Goal: Transaction & Acquisition: Purchase product/service

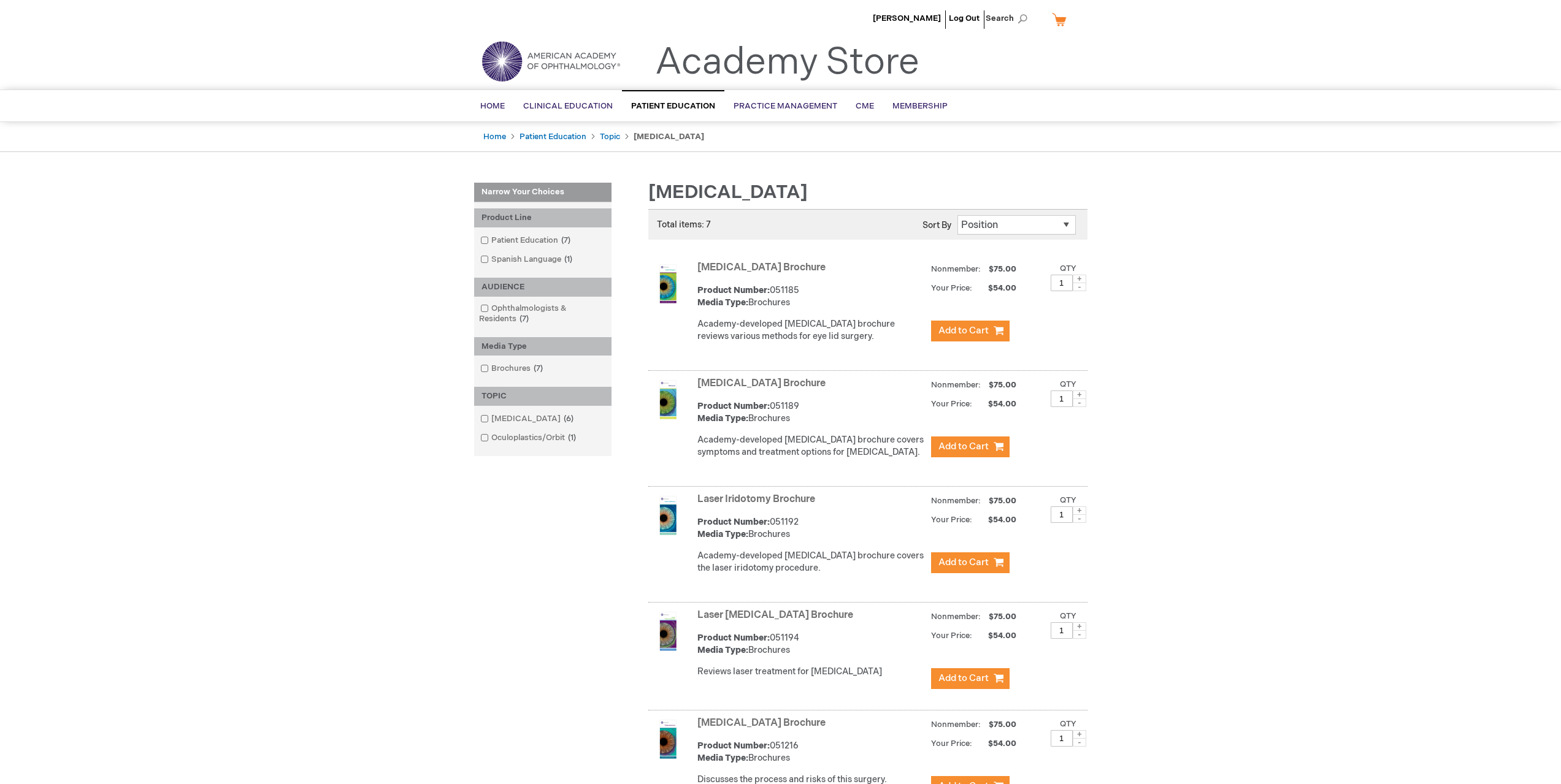
click at [738, 384] on link "[MEDICAL_DATA] Brochure" at bounding box center [761, 383] width 128 height 12
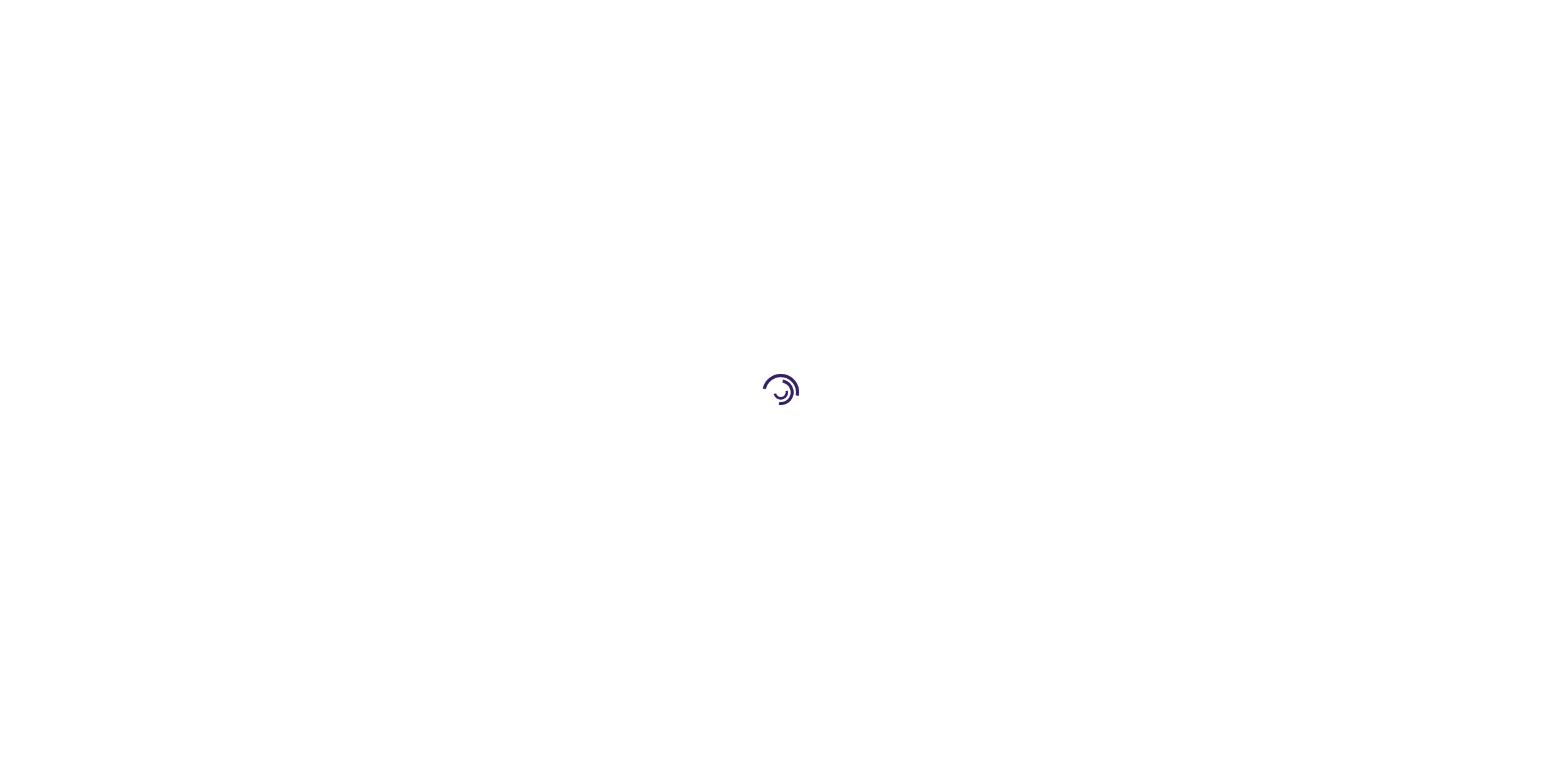
type input "1"
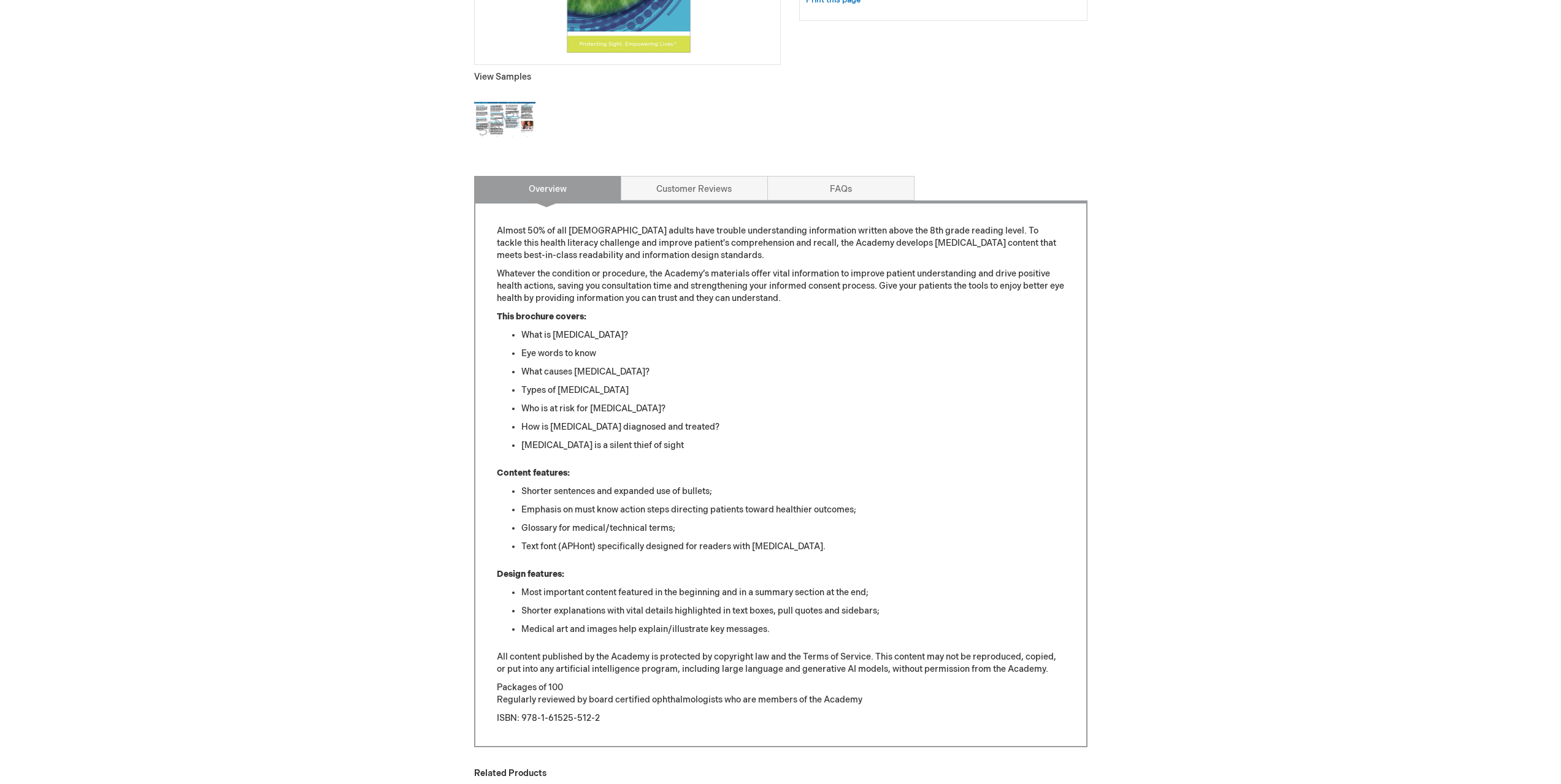
scroll to position [429, 0]
click at [747, 184] on link "Customer Reviews" at bounding box center [694, 186] width 147 height 25
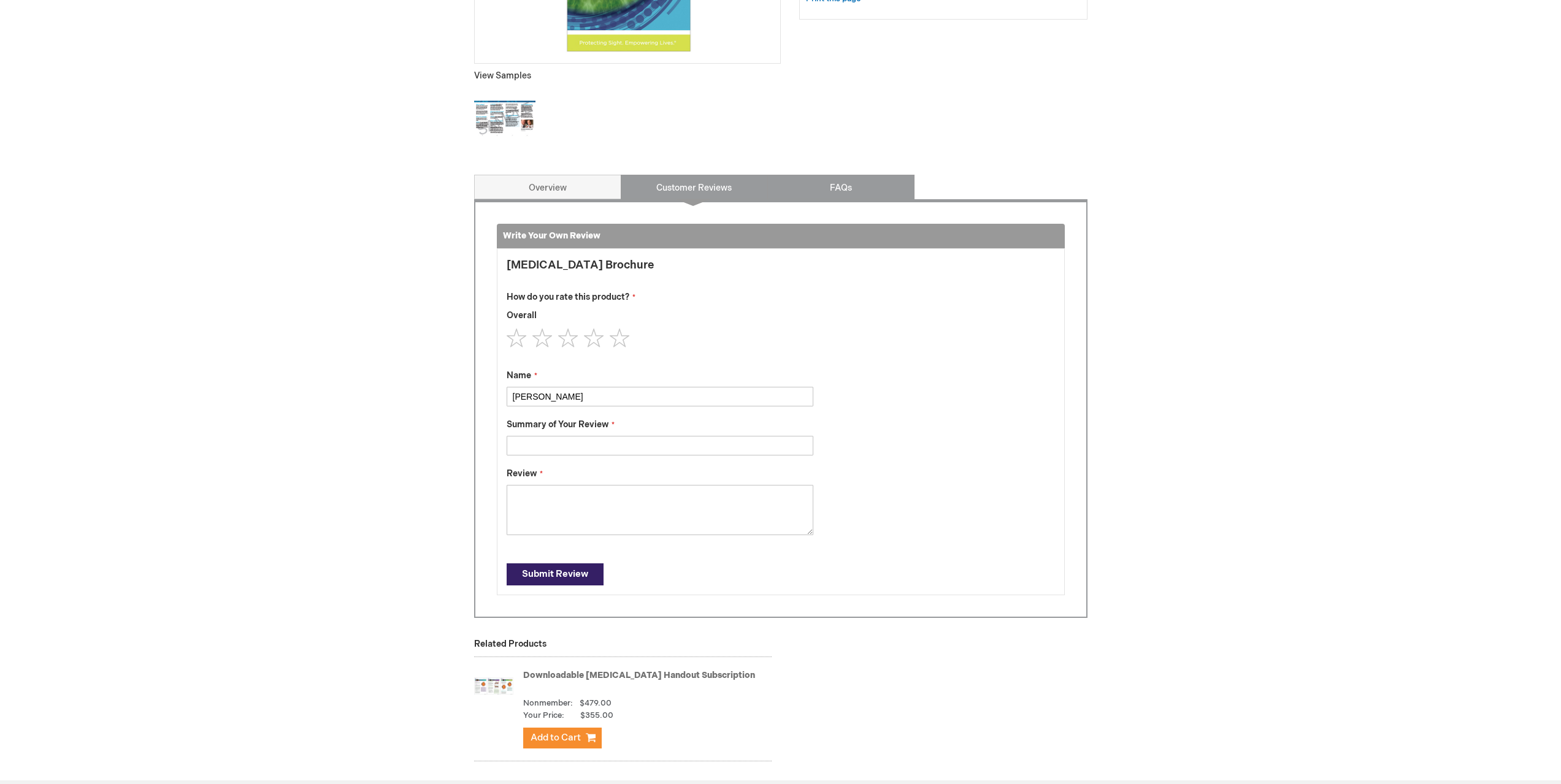
click at [833, 190] on link "FAQs" at bounding box center [840, 186] width 147 height 25
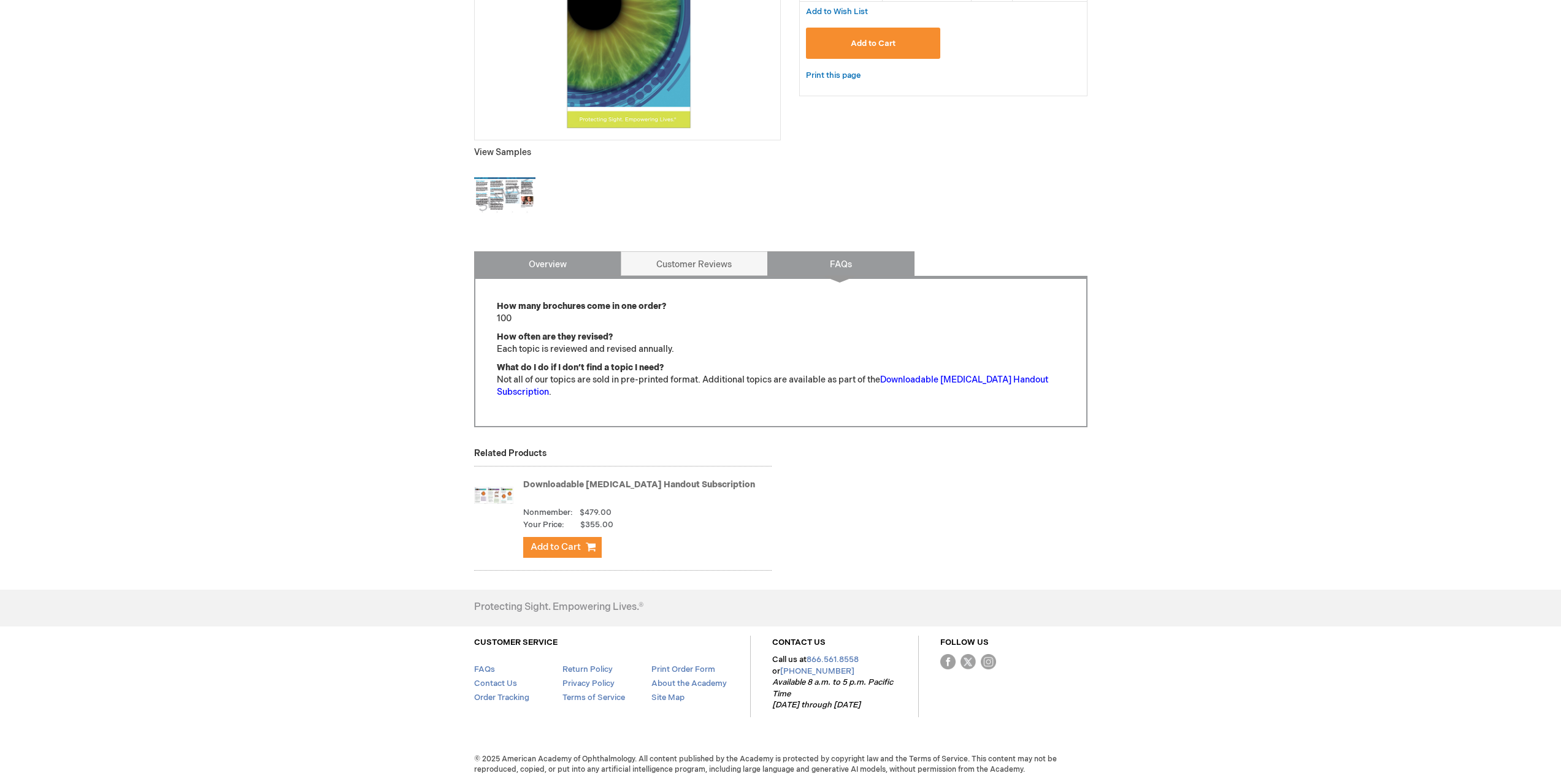
click at [570, 262] on link "Overview" at bounding box center [548, 263] width 147 height 25
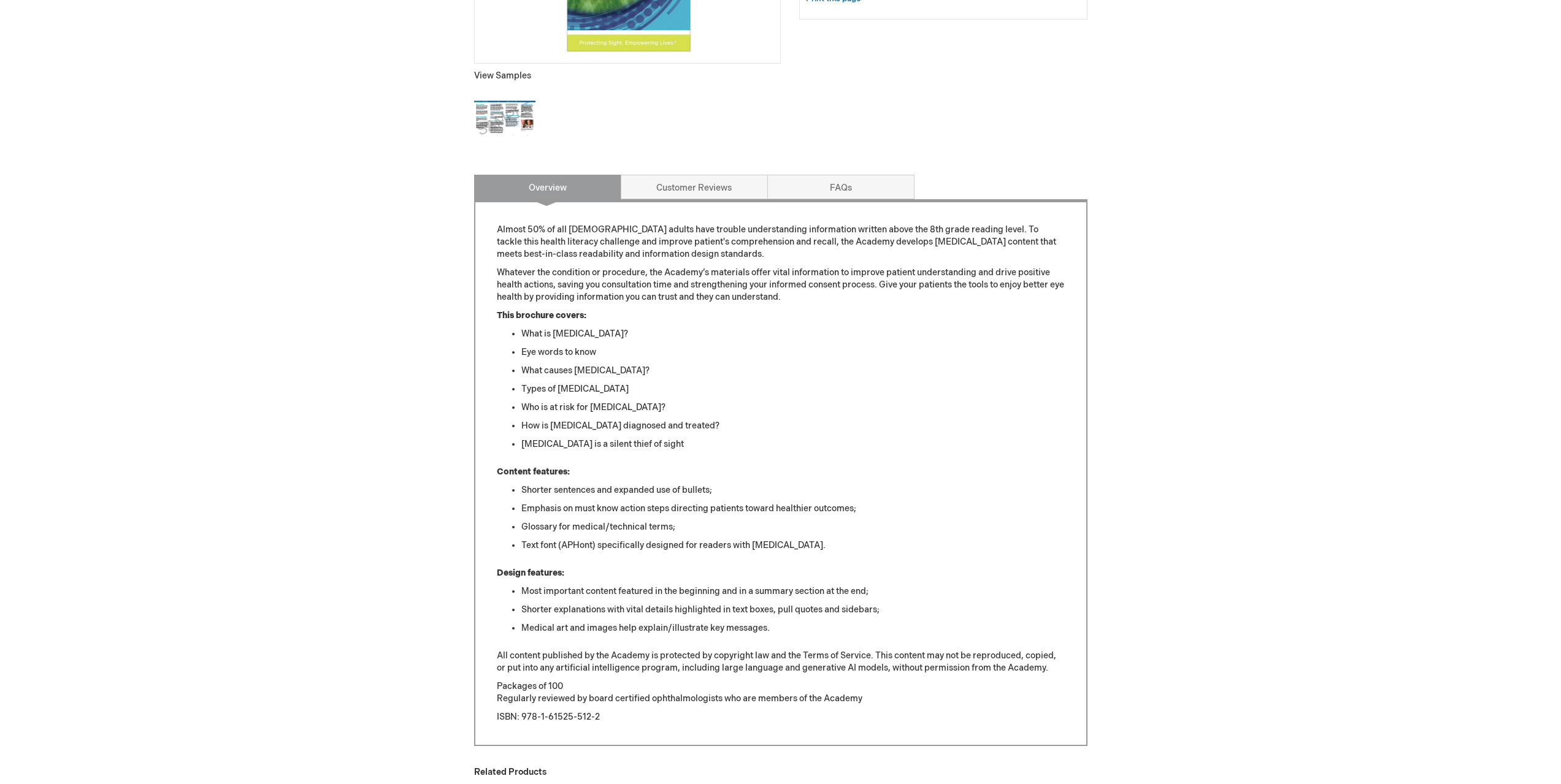
scroll to position [748, 0]
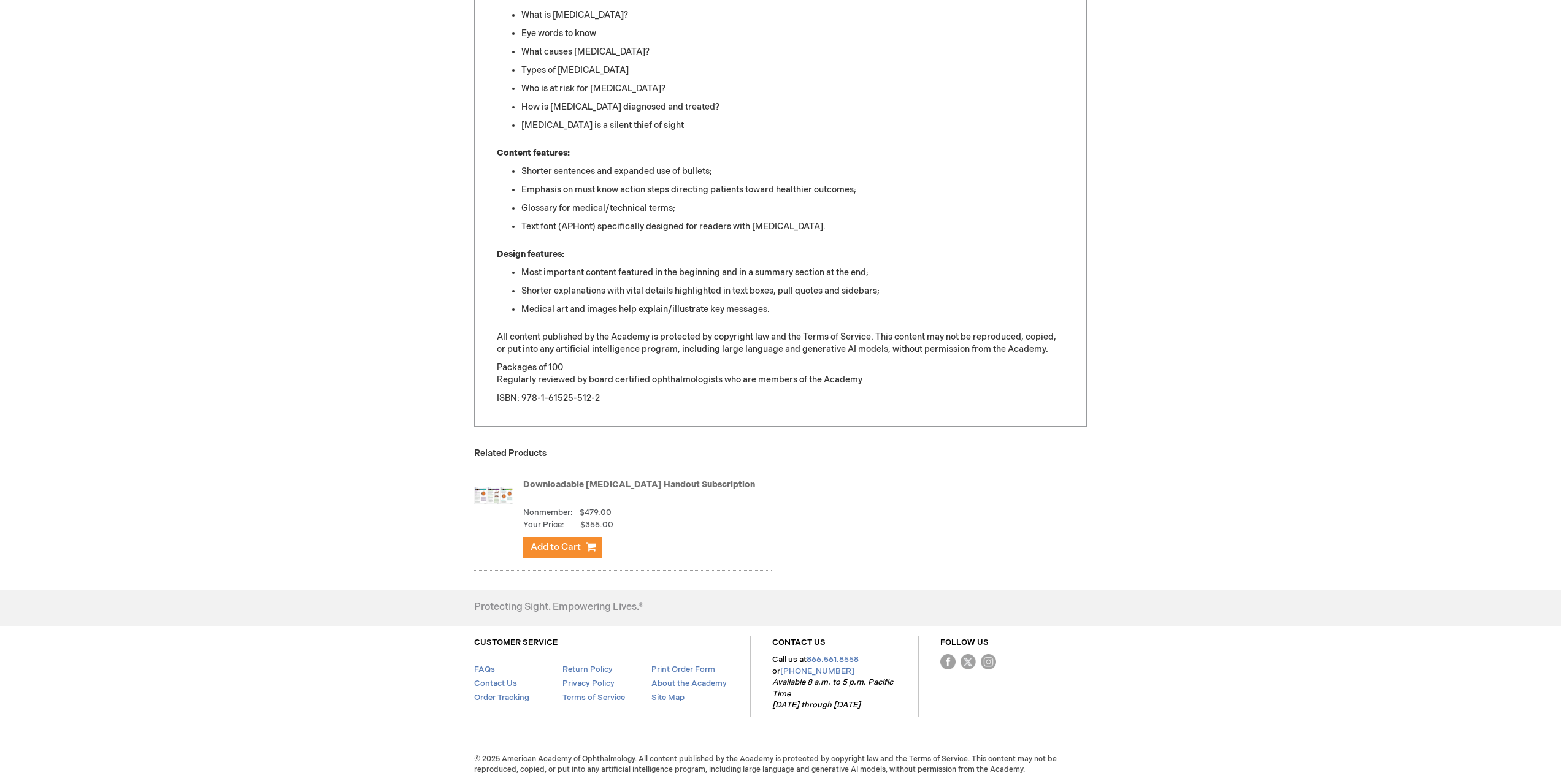
click at [631, 489] on link "Downloadable Patient Education Handout Subscription" at bounding box center [639, 484] width 232 height 10
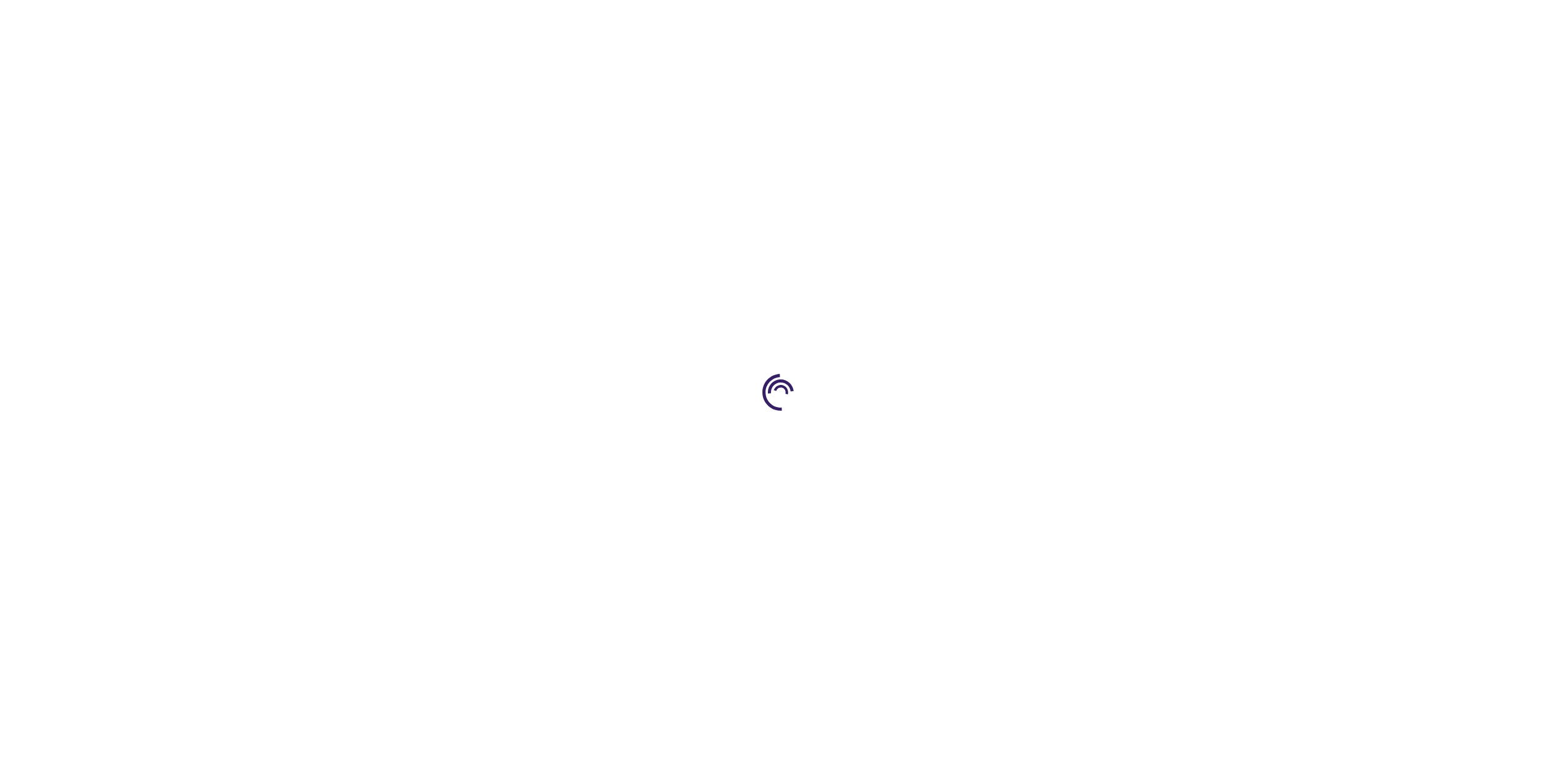
type input "1"
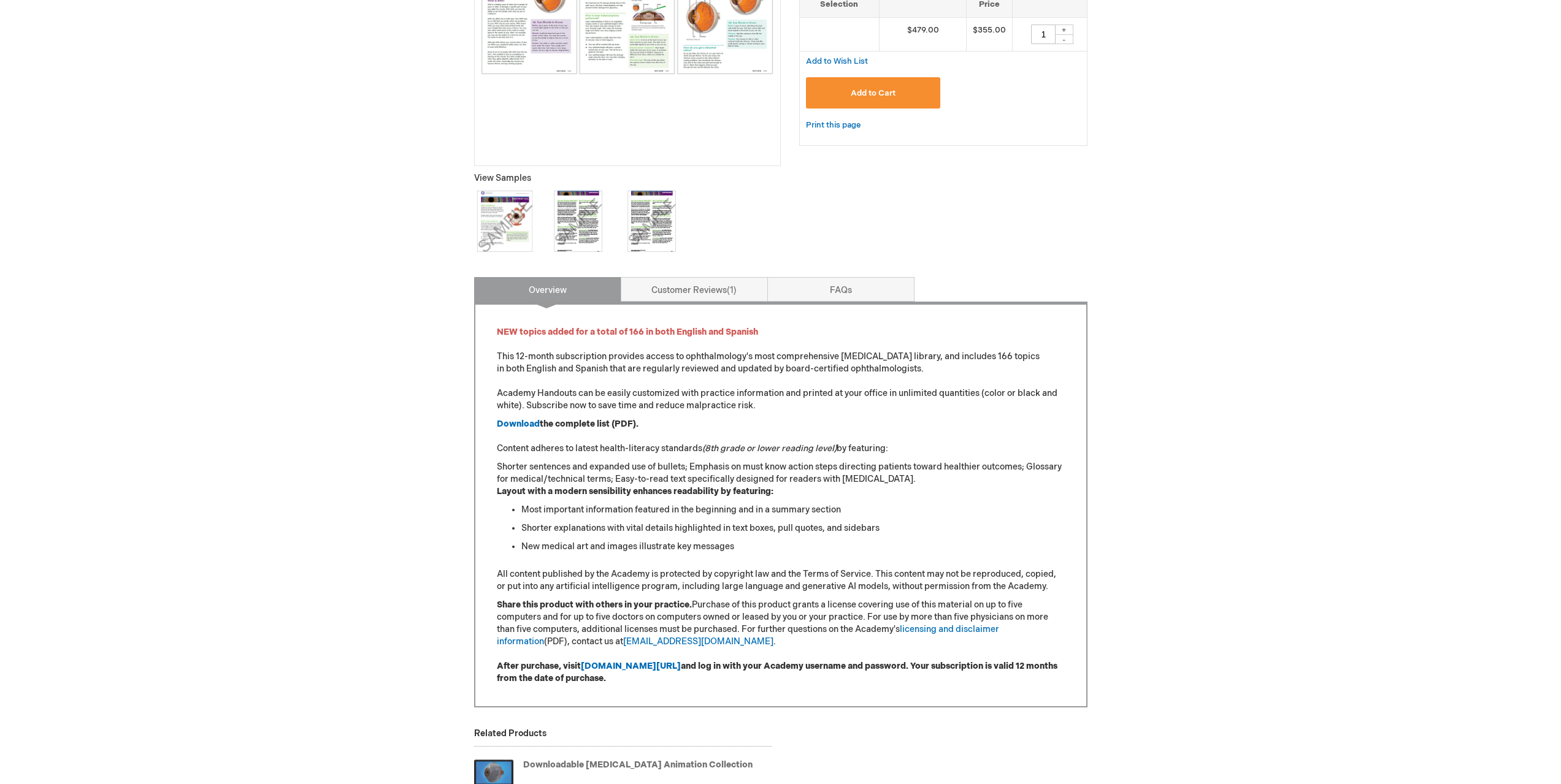
scroll to position [368, 0]
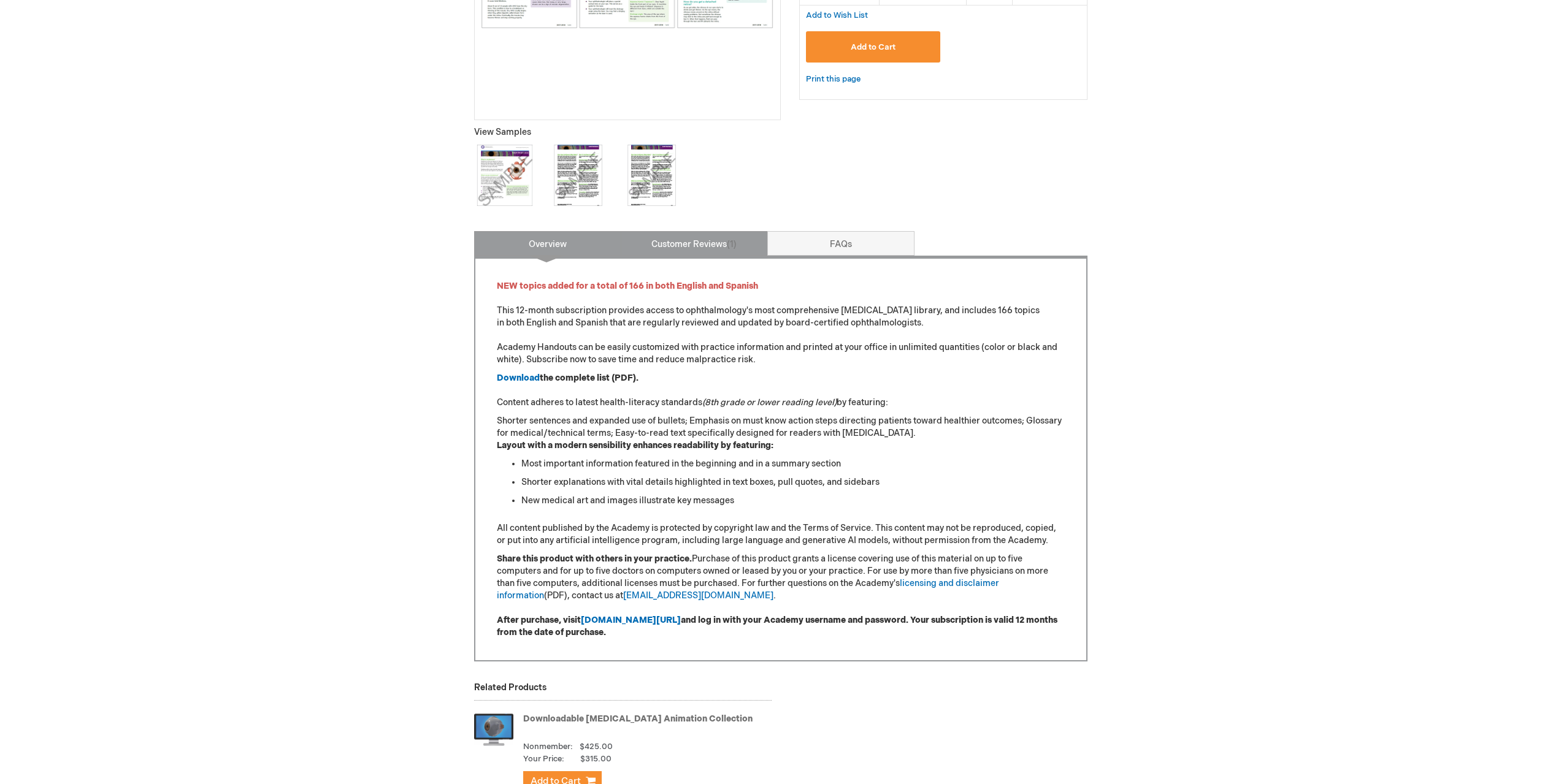
click at [679, 241] on link "Customer Reviews 1" at bounding box center [694, 243] width 147 height 25
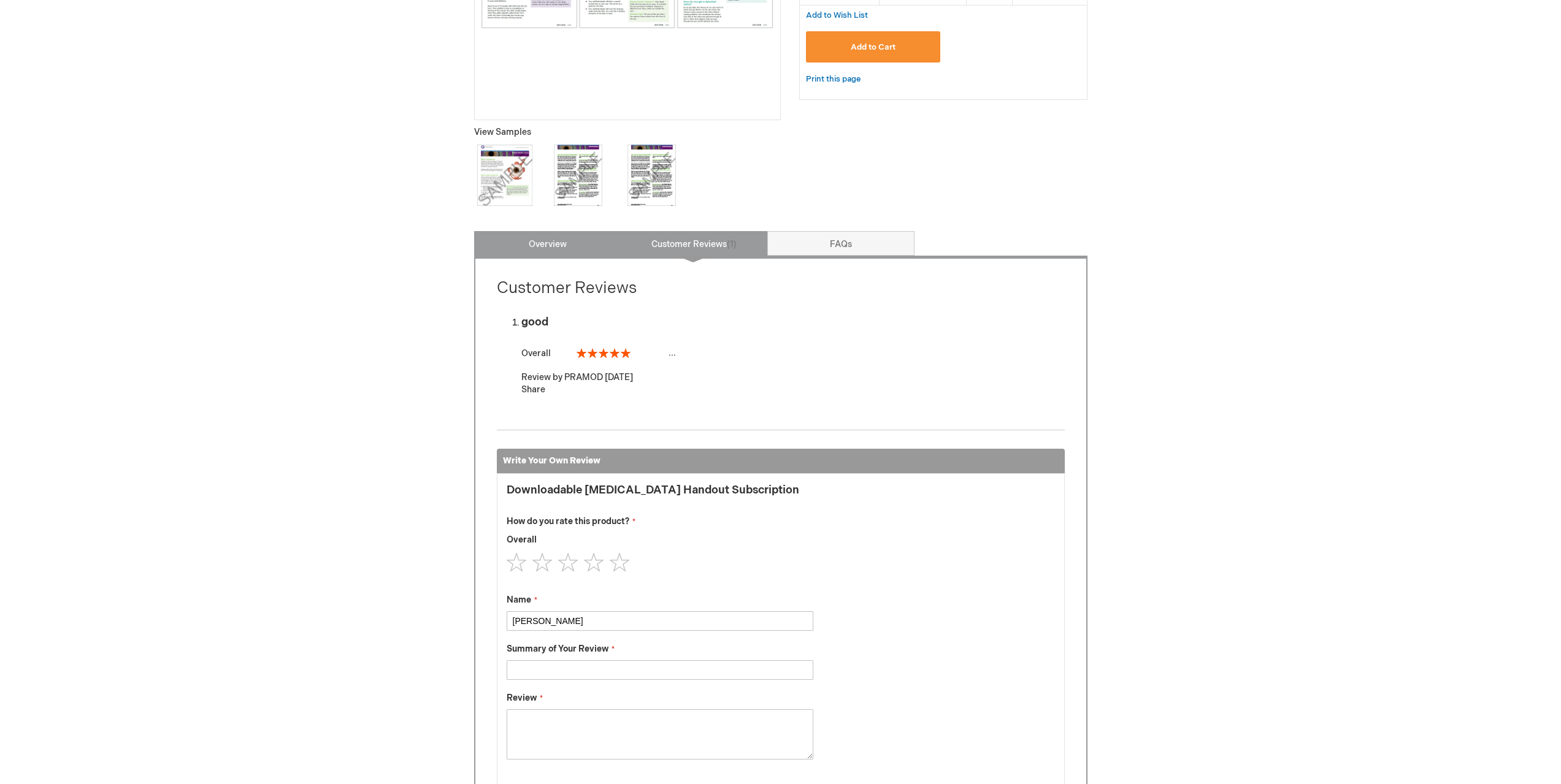
click at [550, 239] on link "Overview" at bounding box center [548, 243] width 147 height 25
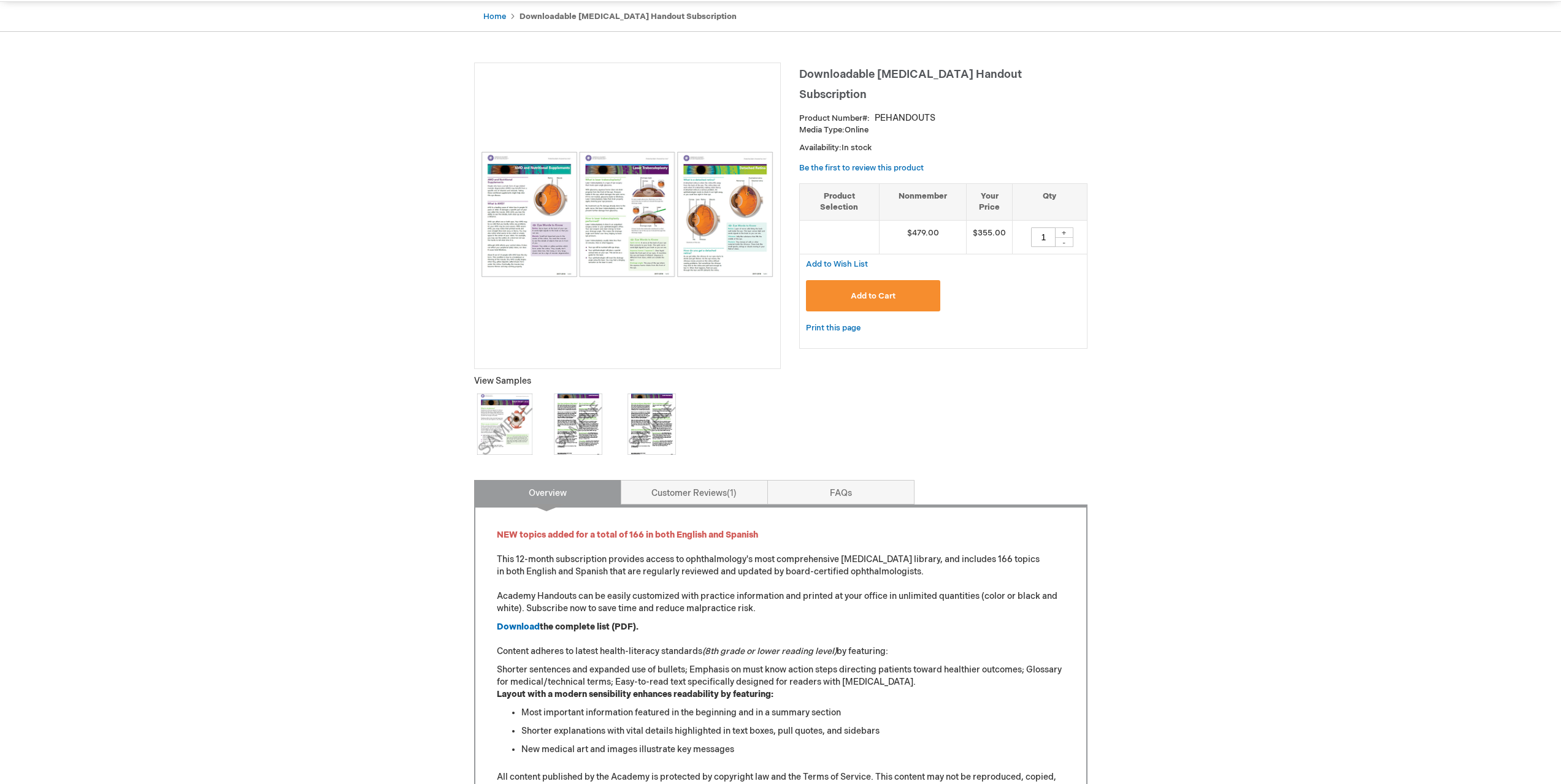
scroll to position [0, 0]
